Goal: Information Seeking & Learning: Learn about a topic

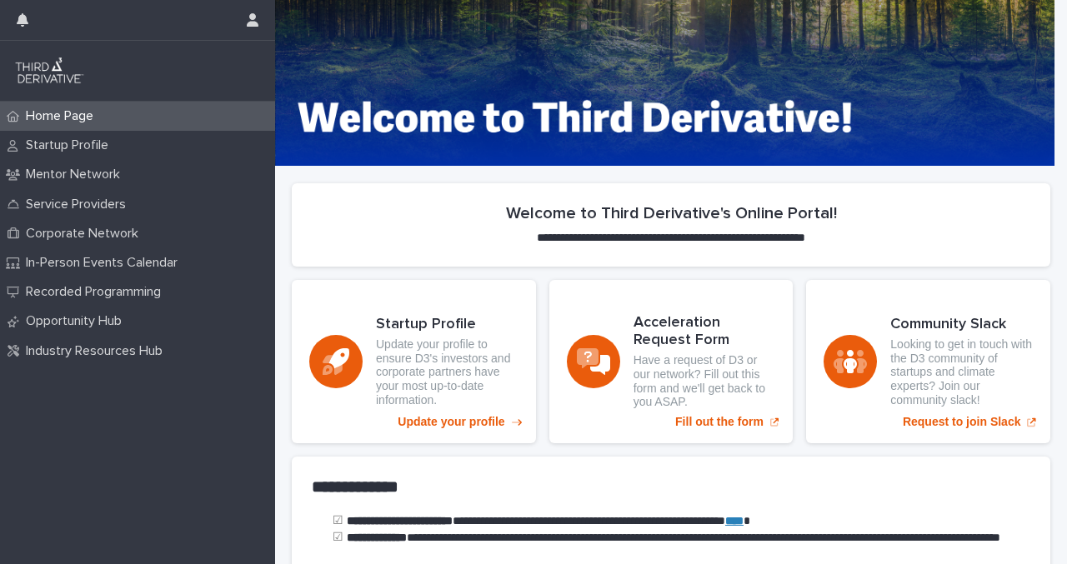
click at [95, 236] on p "Corporate Network" at bounding box center [85, 234] width 132 height 16
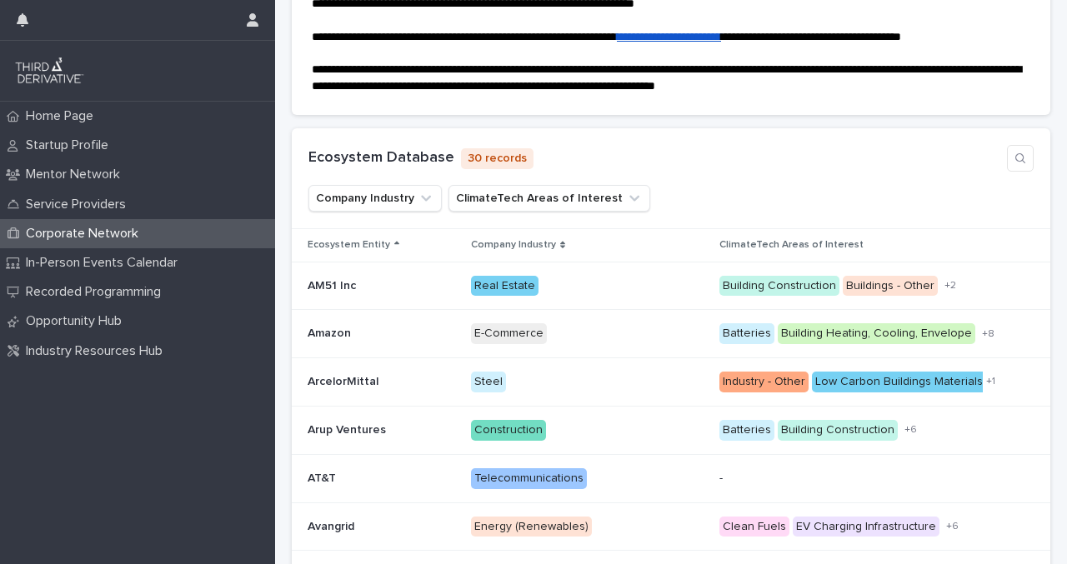
scroll to position [250, 0]
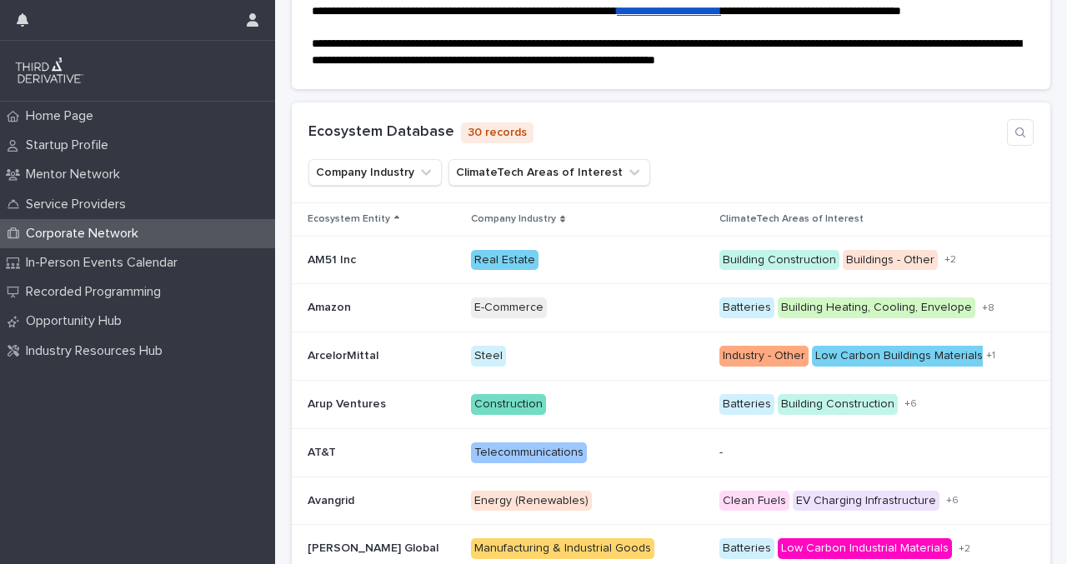
click at [402, 186] on button "Company Industry" at bounding box center [374, 172] width 133 height 27
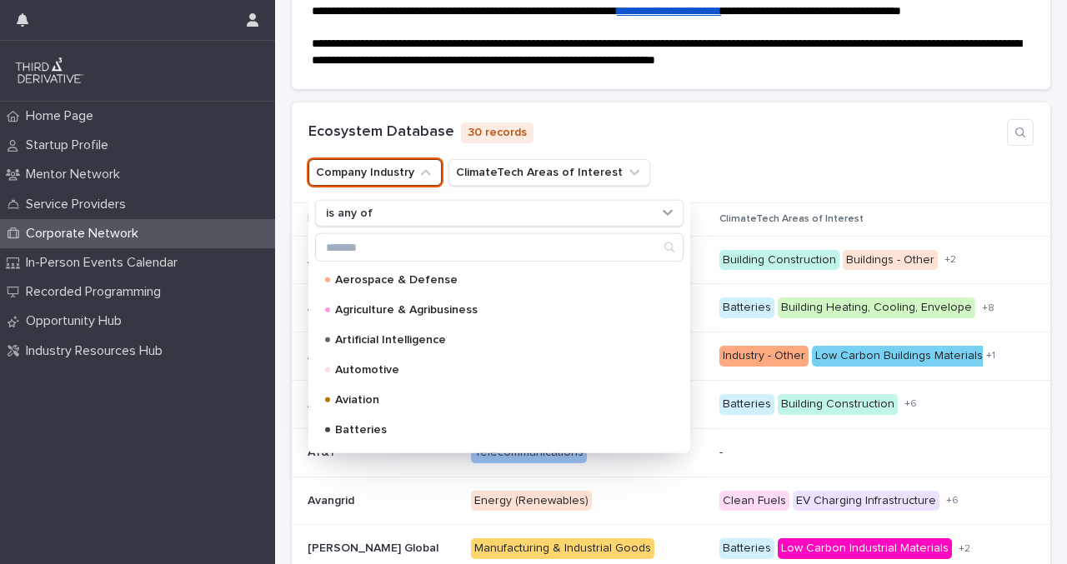
click at [383, 376] on p "Automotive" at bounding box center [496, 370] width 322 height 12
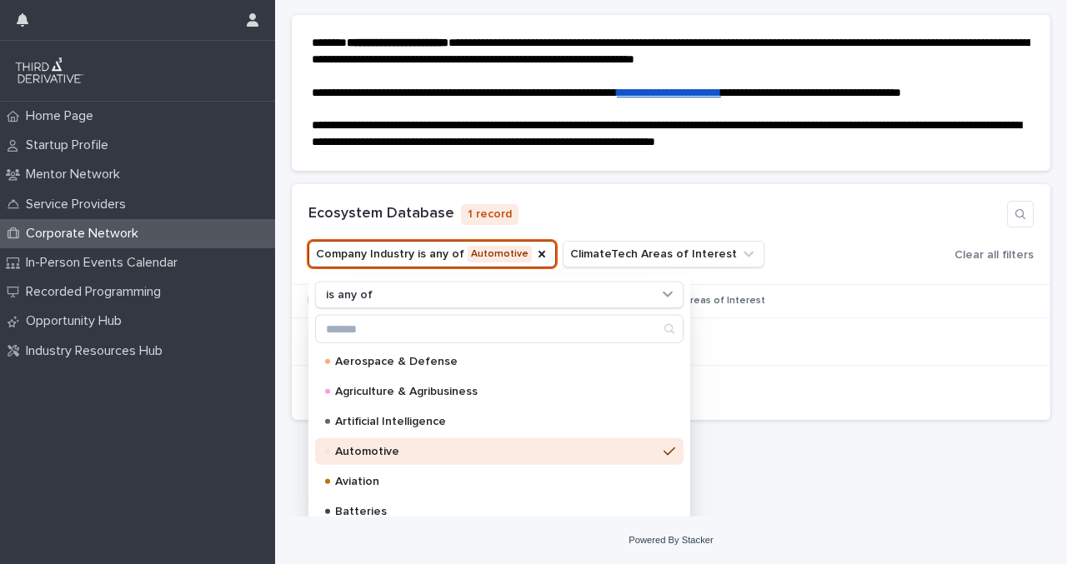
scroll to position [184, 0]
click at [780, 201] on div "Ecosystem Database 1 record Company Industry is any of Automotive is any of Aer…" at bounding box center [671, 234] width 758 height 101
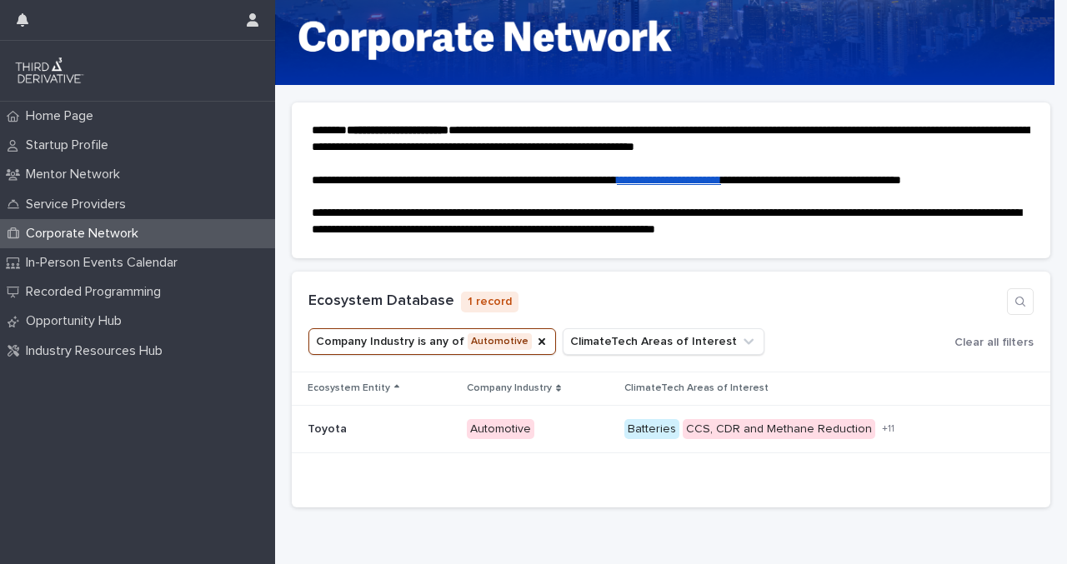
scroll to position [83, 0]
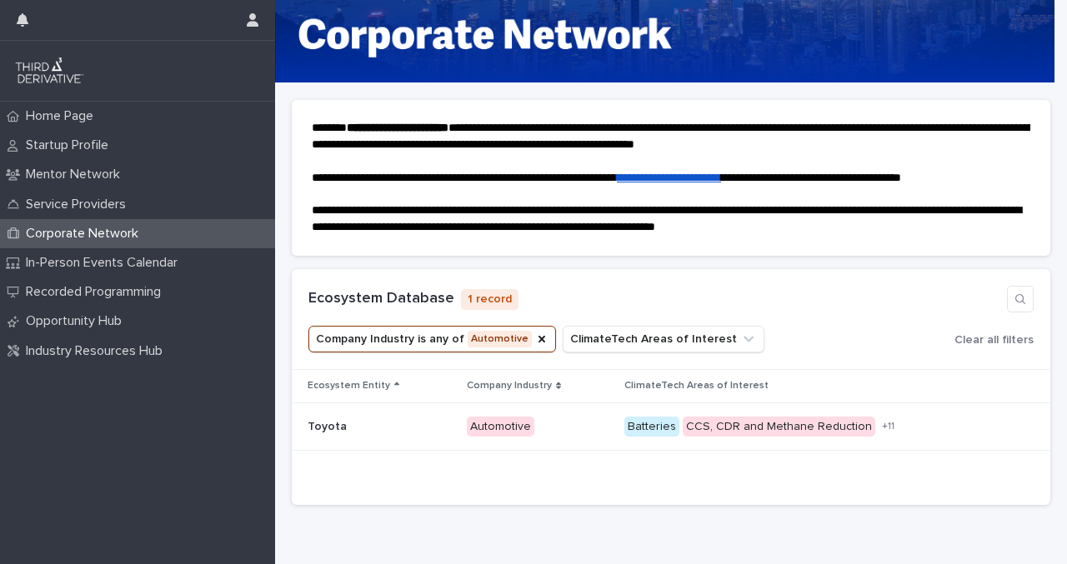
click at [332, 434] on p "Toyota" at bounding box center [328, 425] width 42 height 17
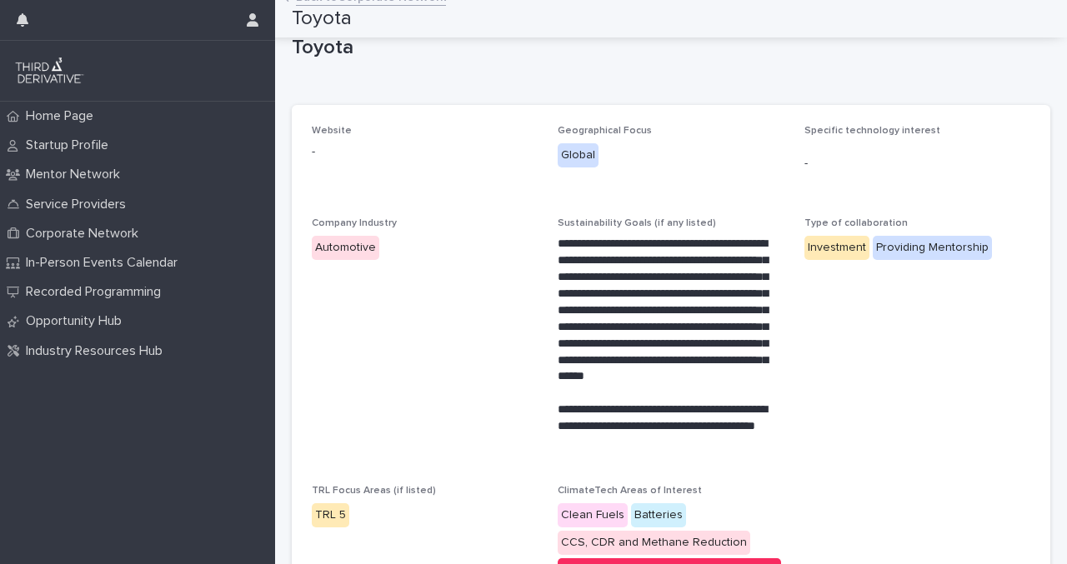
scroll to position [17, 0]
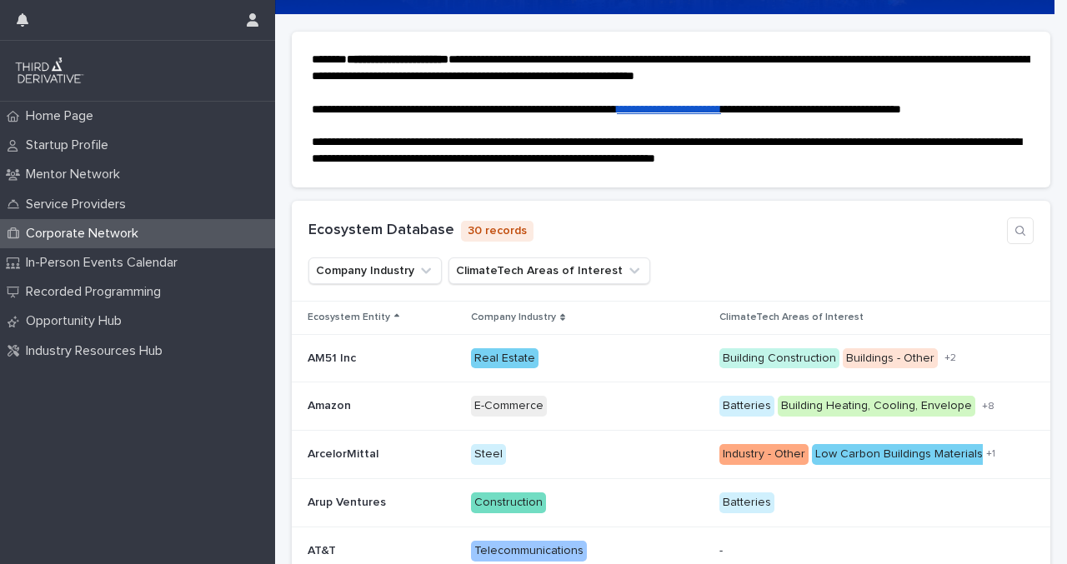
scroll to position [167, 0]
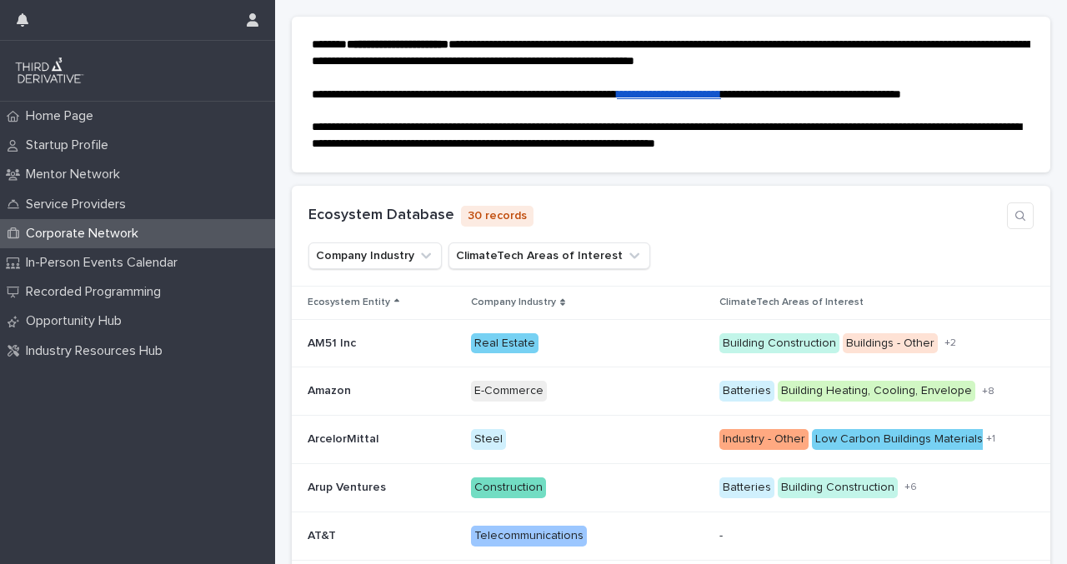
click at [403, 269] on button "Company Industry" at bounding box center [374, 255] width 133 height 27
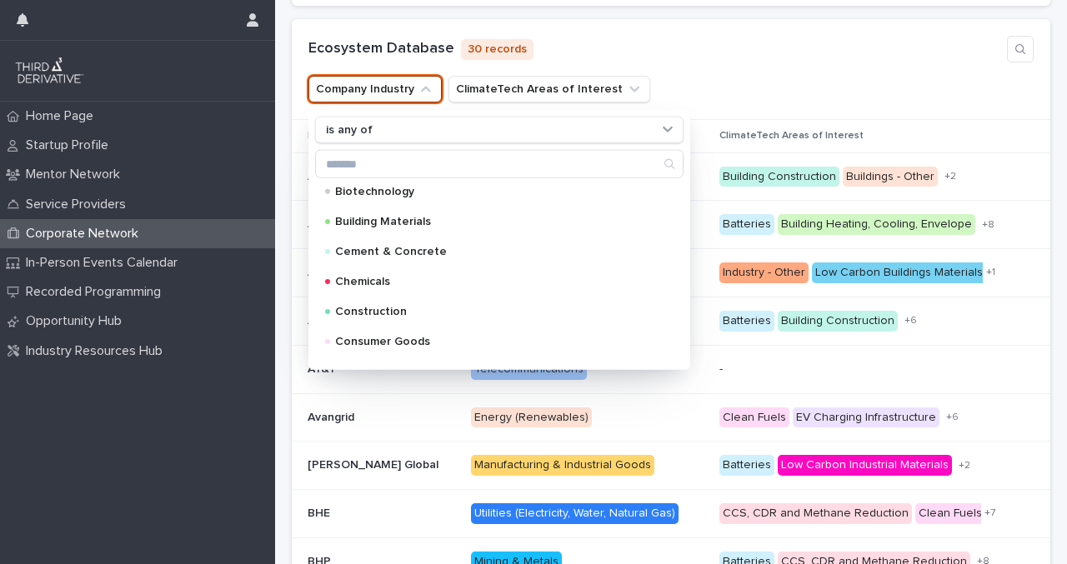
scroll to position [190, 0]
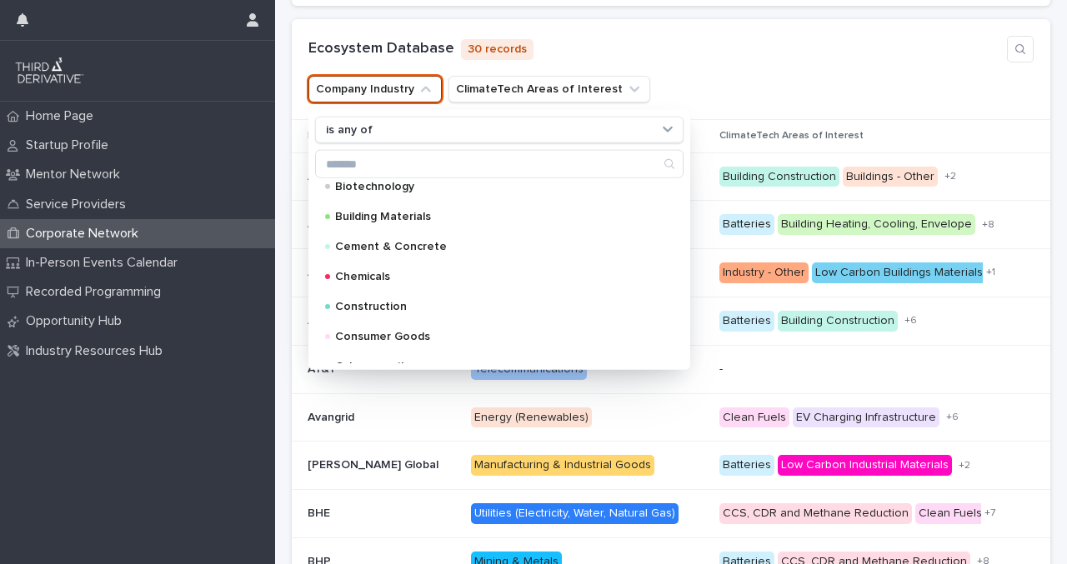
click at [392, 312] on p "Construction" at bounding box center [496, 307] width 322 height 12
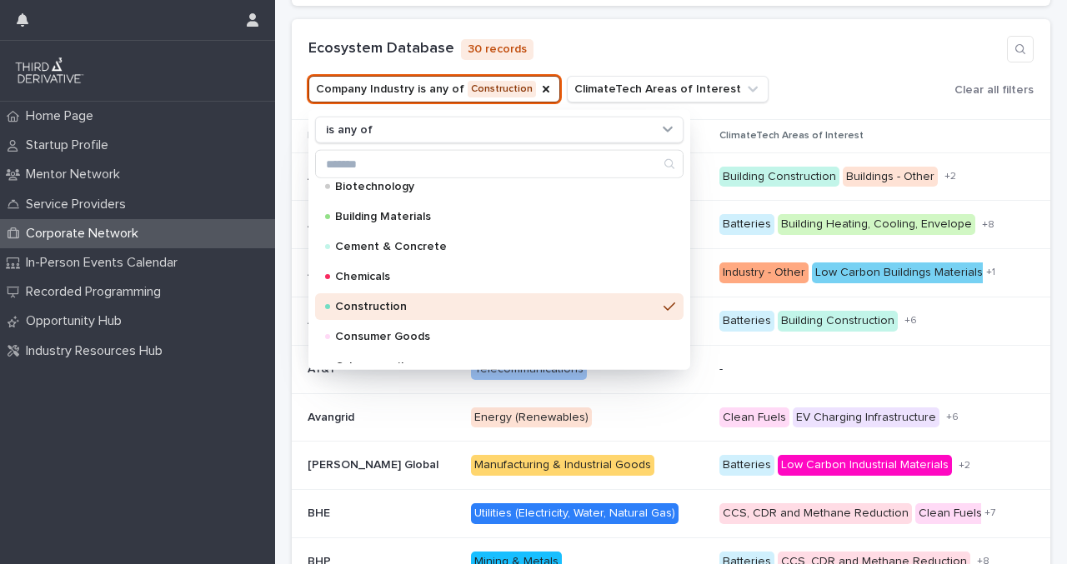
scroll to position [184, 0]
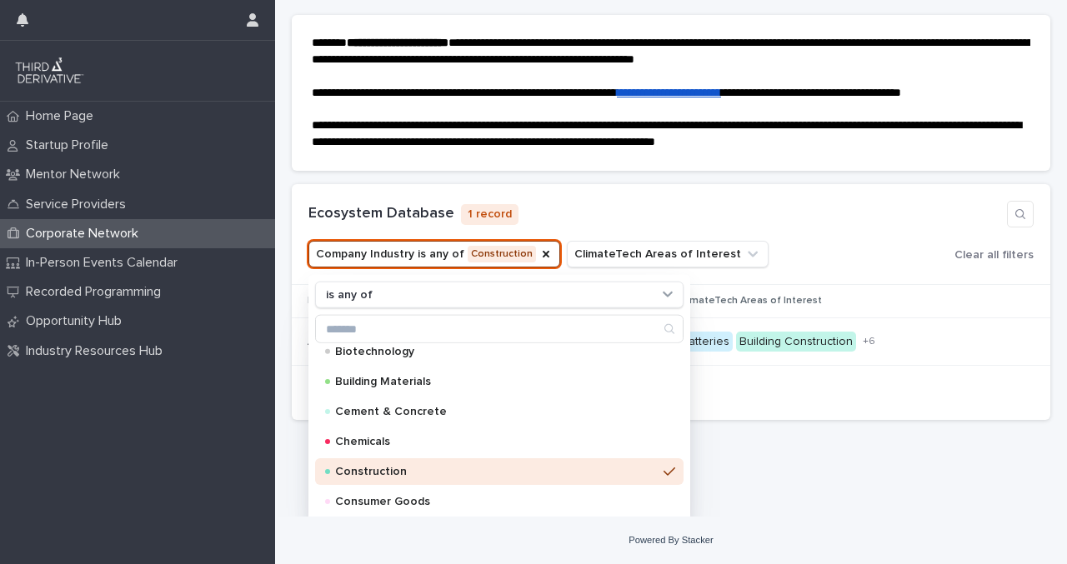
click at [845, 221] on div "Ecosystem Database 1 record" at bounding box center [670, 214] width 725 height 27
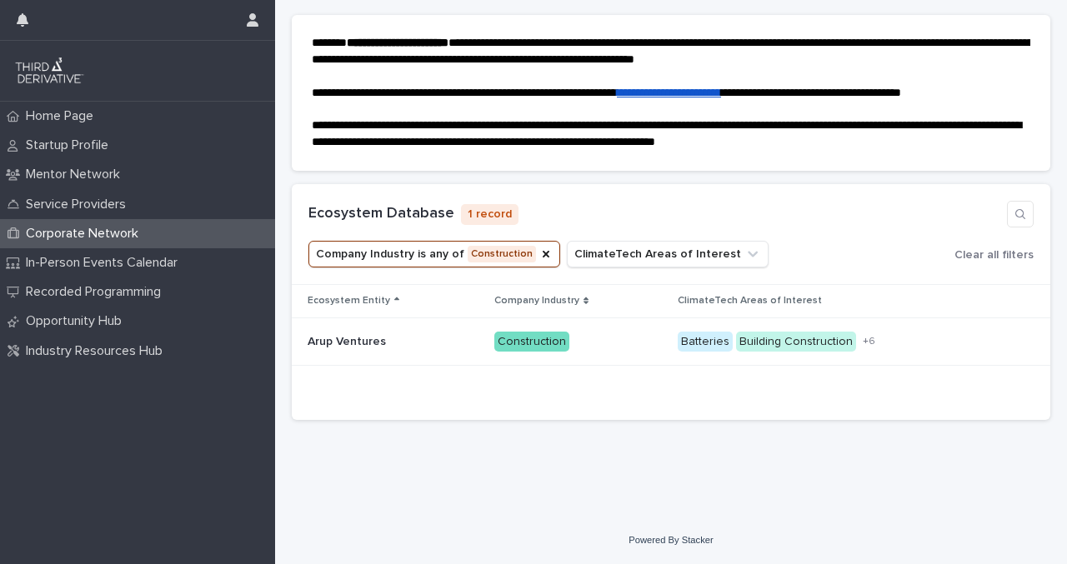
click at [327, 339] on p "Arup Ventures" at bounding box center [348, 340] width 82 height 17
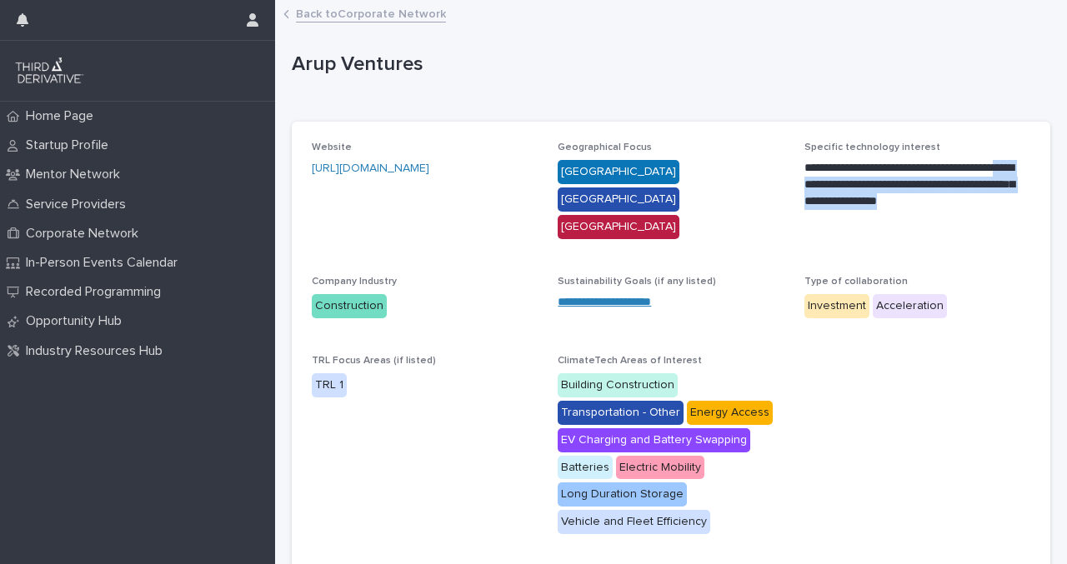
drag, startPoint x: 844, startPoint y: 185, endPoint x: 972, endPoint y: 211, distance: 130.1
click at [972, 211] on p "**********" at bounding box center [915, 193] width 222 height 67
click at [427, 165] on link "[URL][DOMAIN_NAME]" at bounding box center [370, 168] width 117 height 12
